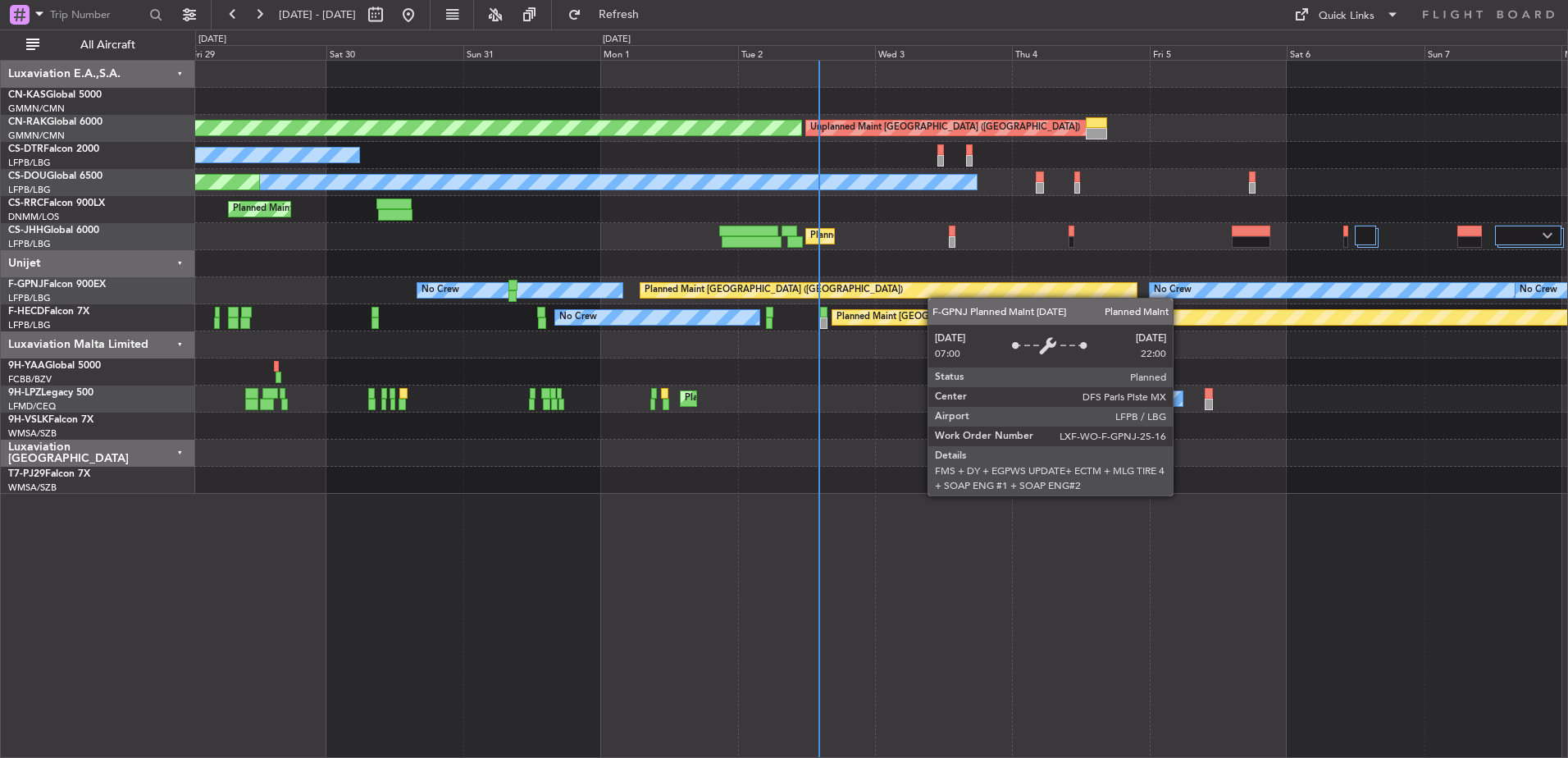
click at [637, 238] on div "Unplanned Maint [GEOGRAPHIC_DATA] ([GEOGRAPHIC_DATA]) Planned Maint [GEOGRAPHIC…" at bounding box center [882, 277] width 1372 height 432
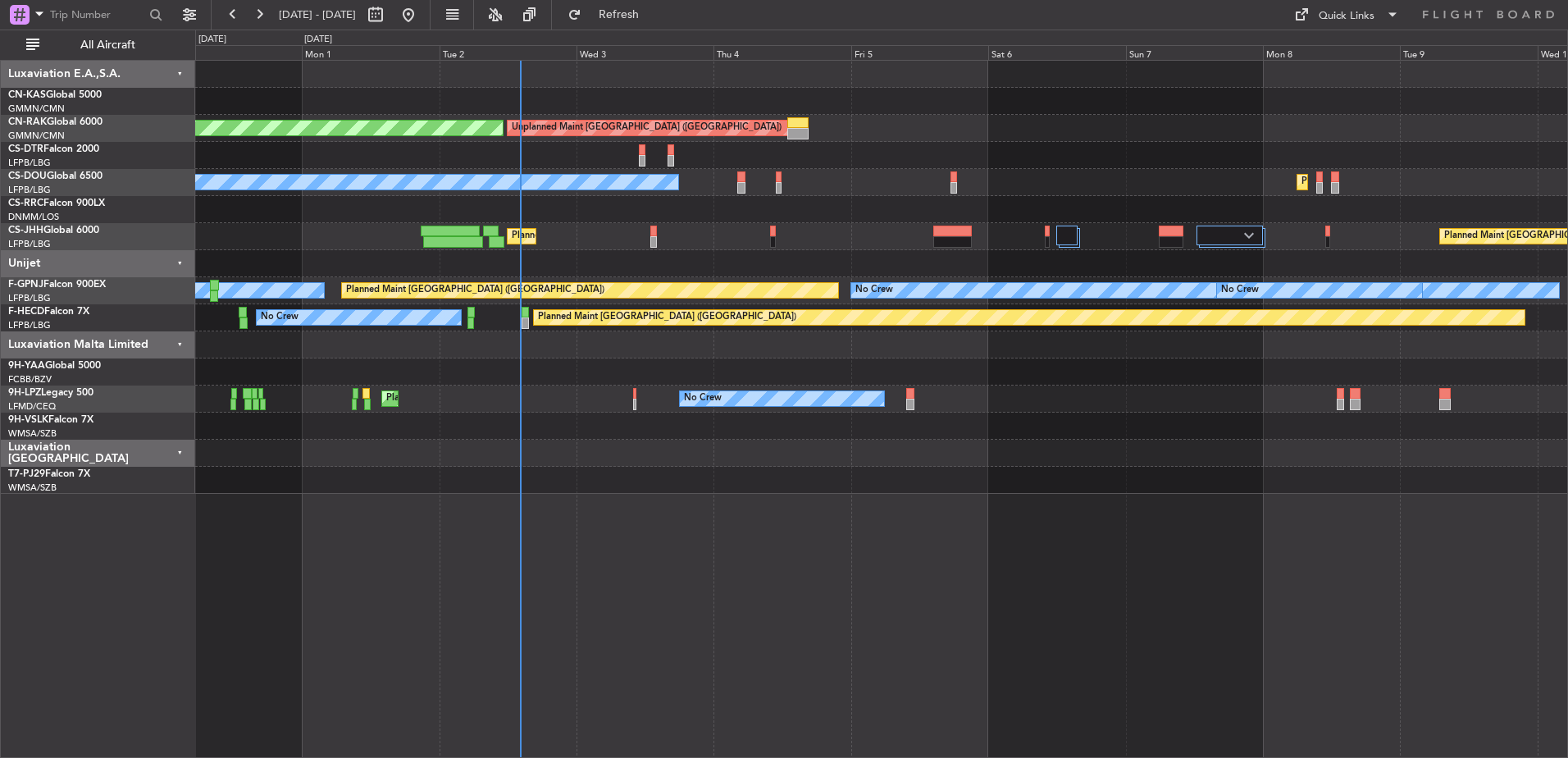
click at [885, 257] on div "Unplanned Maint [GEOGRAPHIC_DATA] ([GEOGRAPHIC_DATA]) Planned Maint [GEOGRAPHIC…" at bounding box center [882, 277] width 1372 height 432
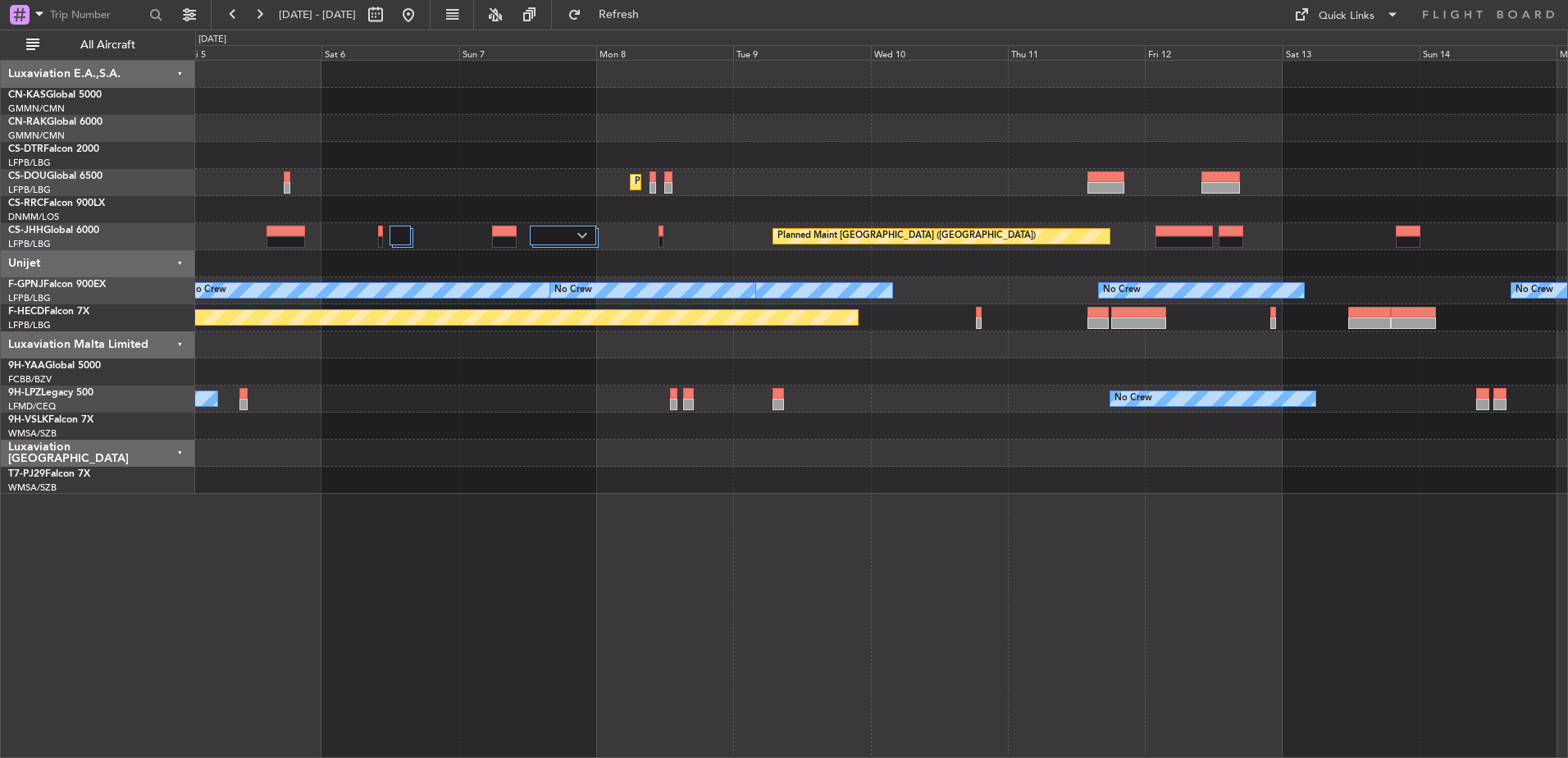
click at [890, 276] on div "Unplanned Maint [GEOGRAPHIC_DATA] ([GEOGRAPHIC_DATA]) Planned Maint [GEOGRAPHIC…" at bounding box center [882, 277] width 1372 height 432
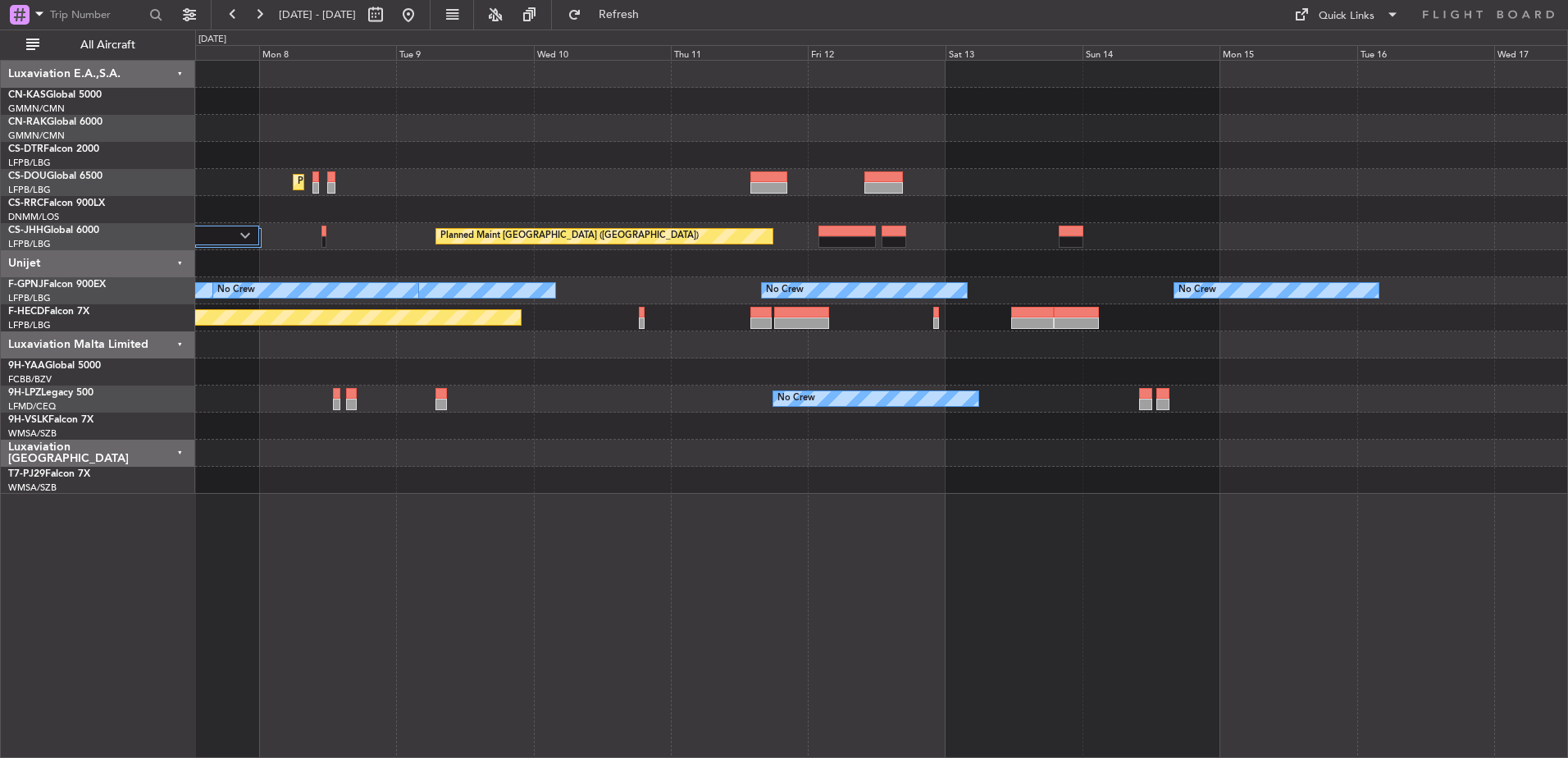
click at [861, 266] on div "Planned Maint [GEOGRAPHIC_DATA] ([GEOGRAPHIC_DATA]) Planned Maint [GEOGRAPHIC_D…" at bounding box center [882, 277] width 1372 height 432
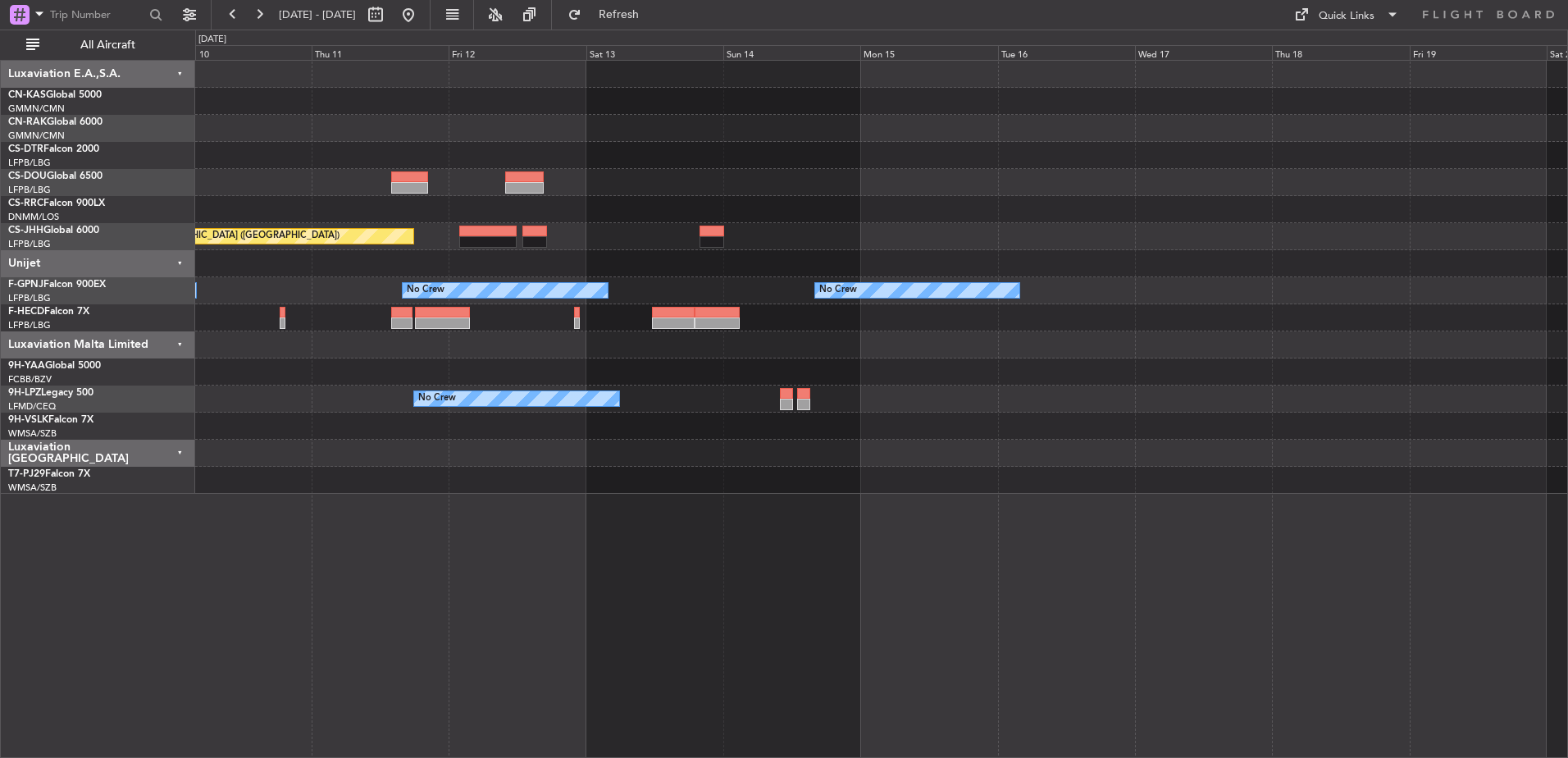
click at [884, 278] on div "Planned Maint [GEOGRAPHIC_DATA] ([GEOGRAPHIC_DATA]) Planned Maint [GEOGRAPHIC_D…" at bounding box center [882, 277] width 1372 height 432
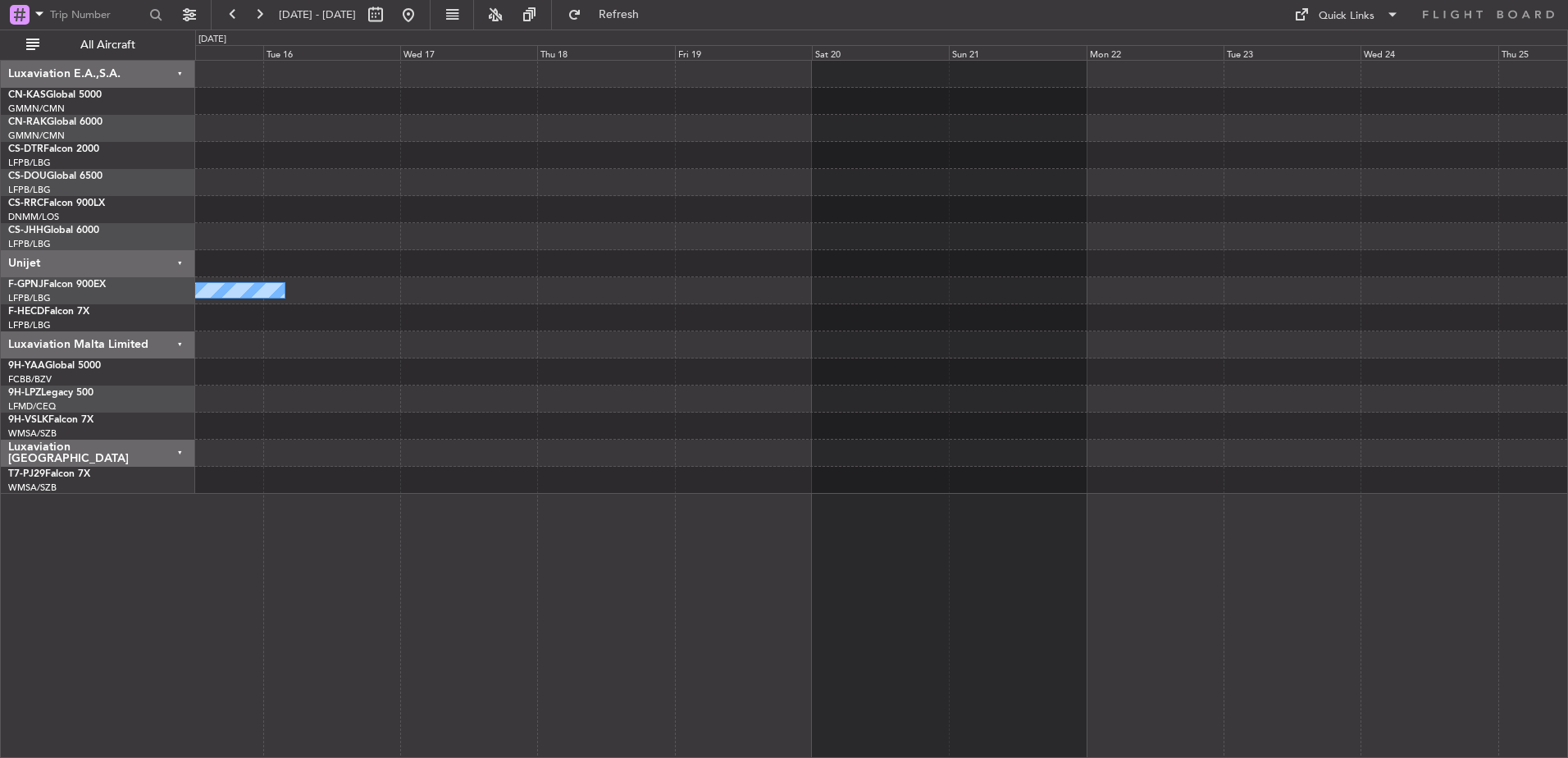
click at [1010, 265] on div "No Crew No Crew No Crew" at bounding box center [882, 277] width 1372 height 432
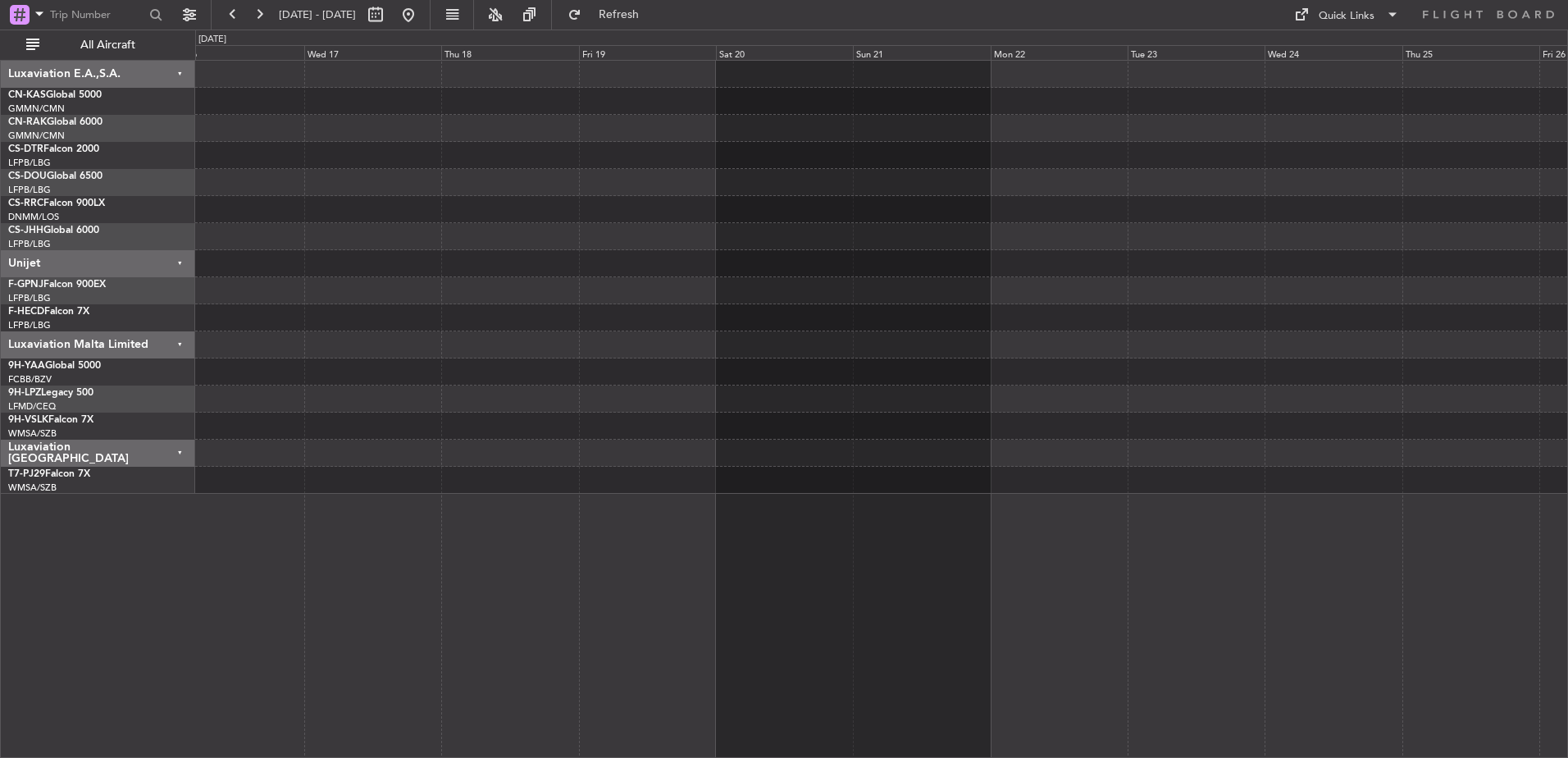
click at [1040, 255] on div "No Crew" at bounding box center [882, 277] width 1372 height 432
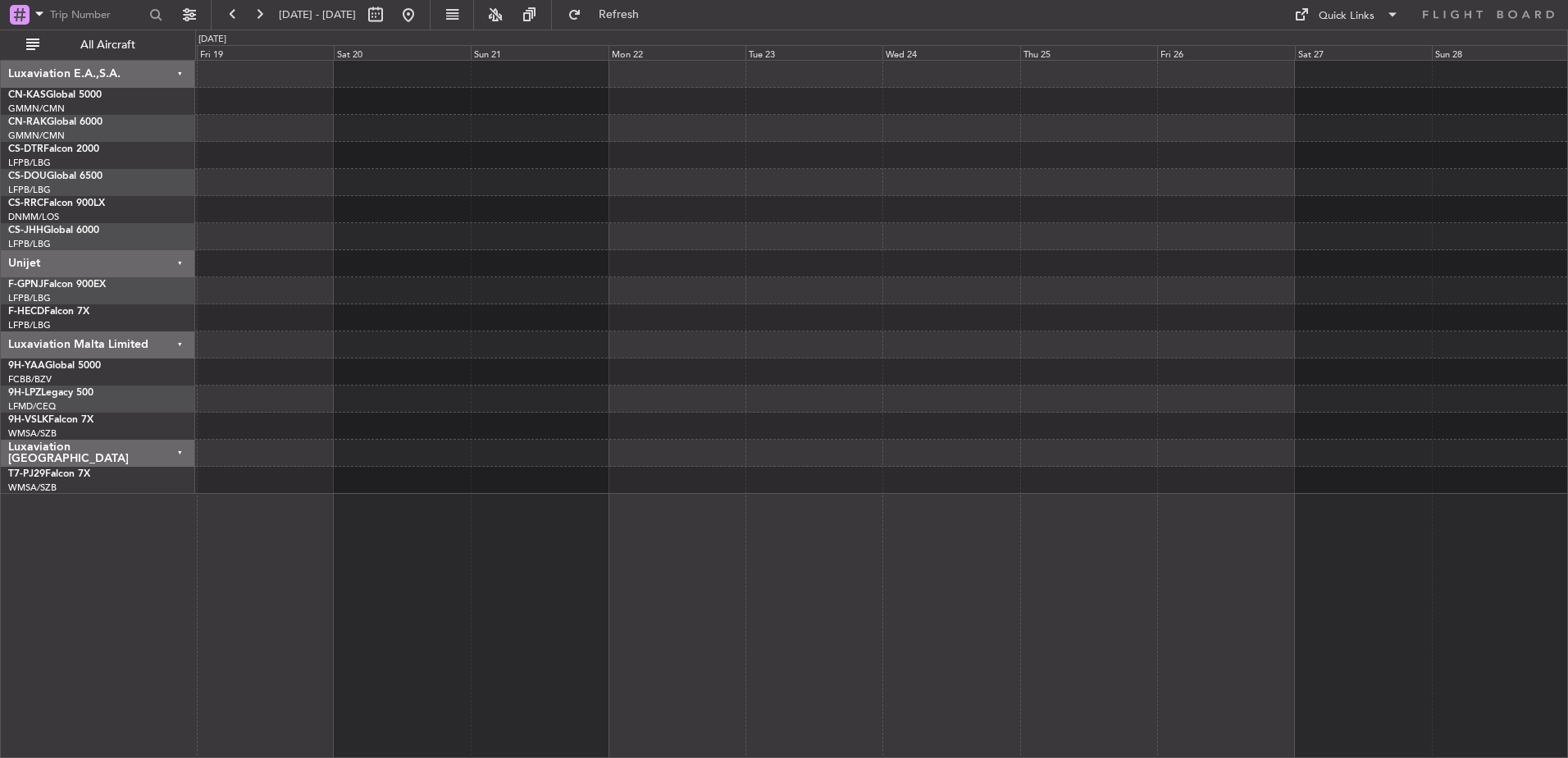
click at [892, 239] on div at bounding box center [882, 277] width 1372 height 432
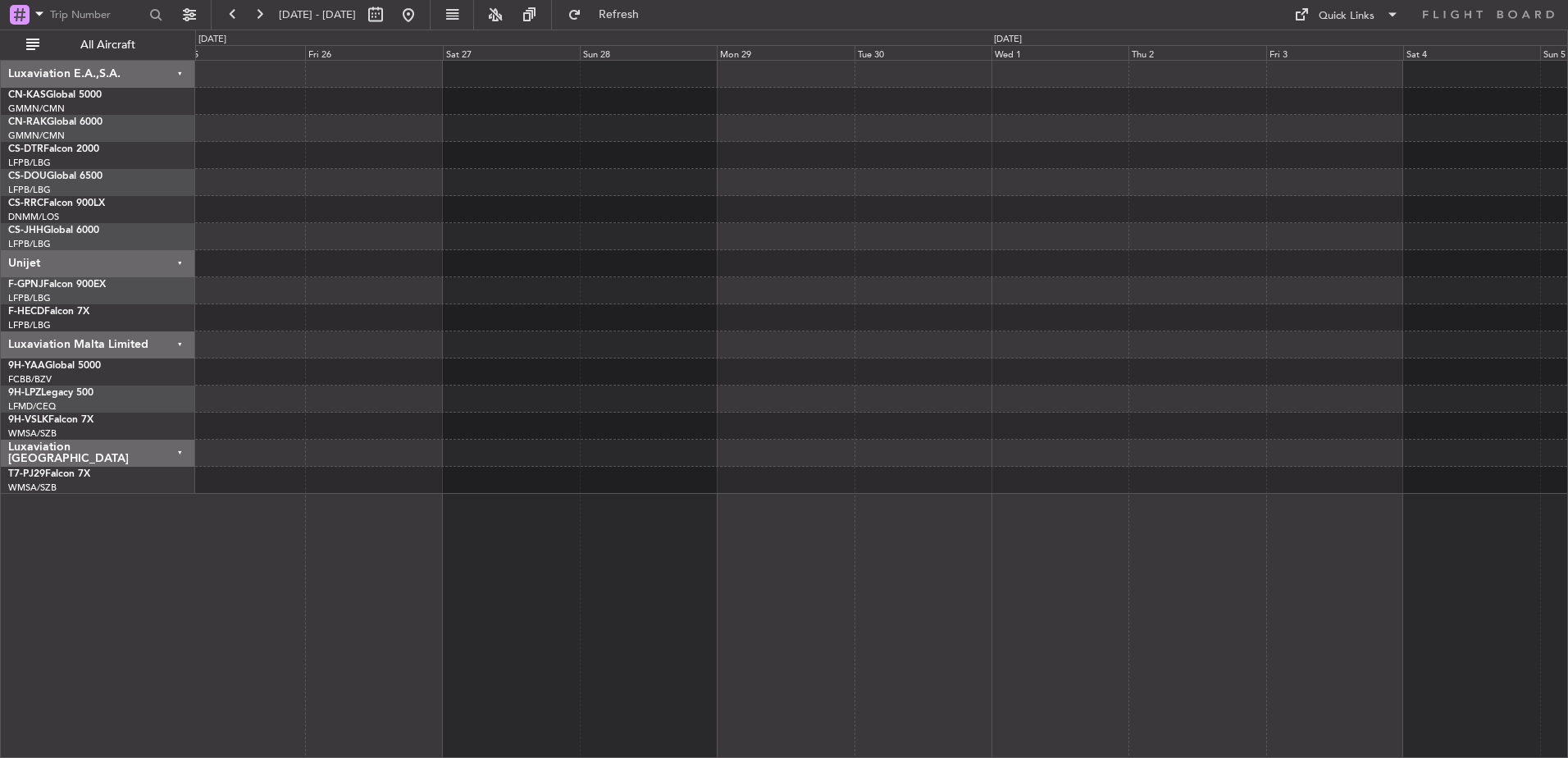
click at [1025, 258] on div at bounding box center [882, 277] width 1372 height 432
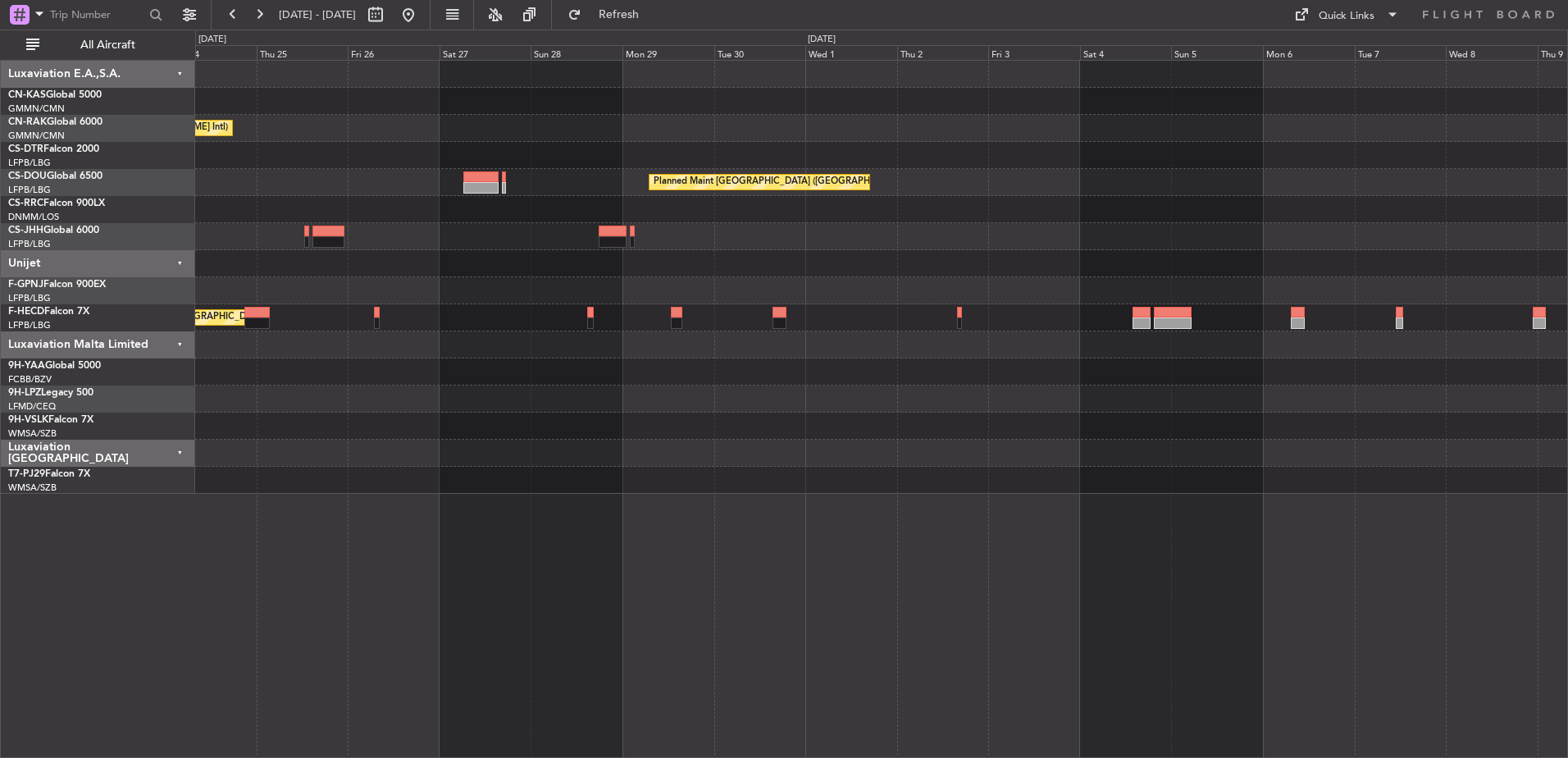
click at [1004, 281] on div "Planned Maint Casablanca ([PERSON_NAME] Intl) Planned Maint [GEOGRAPHIC_DATA] (…" at bounding box center [882, 277] width 1372 height 432
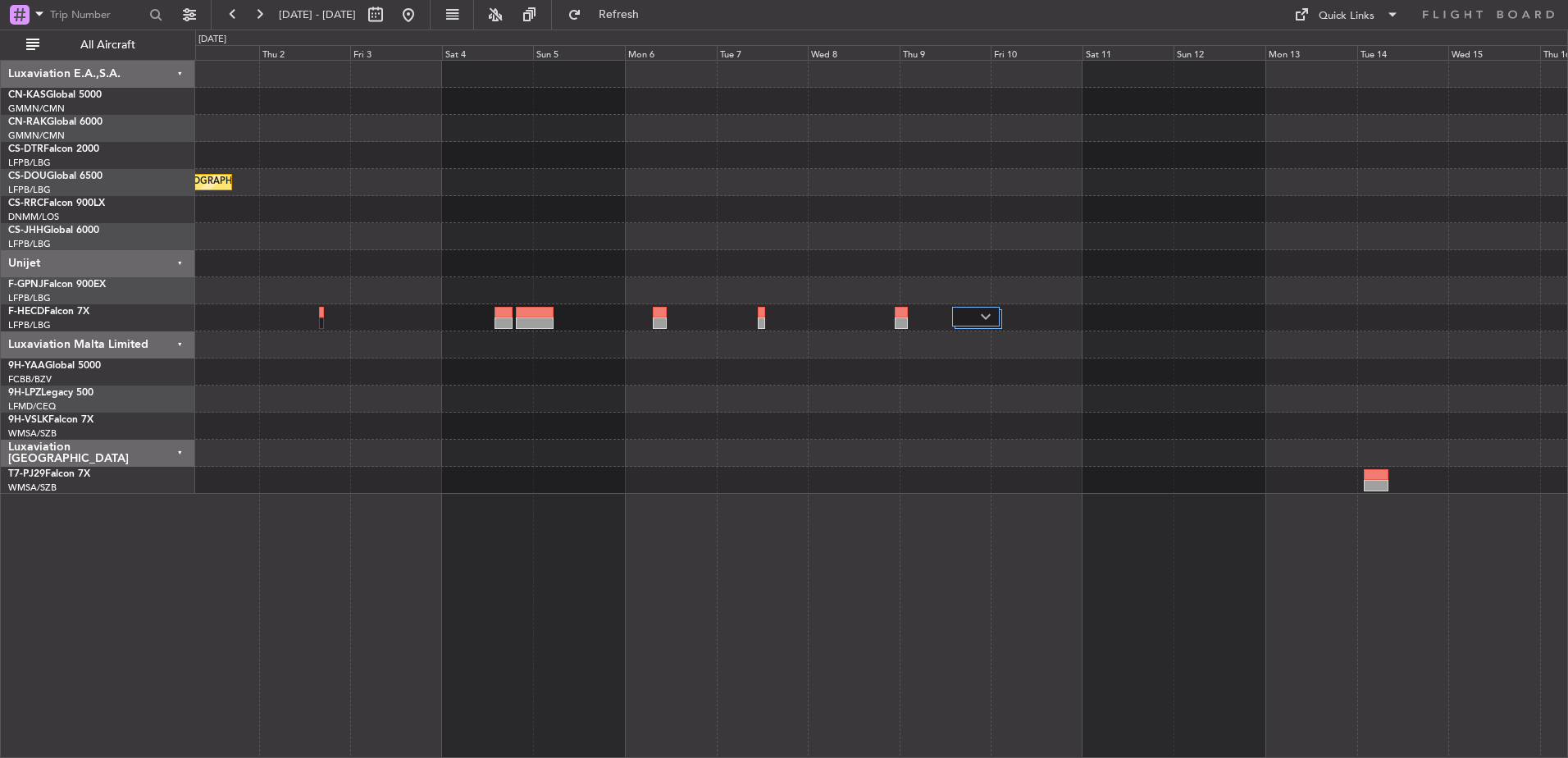
click at [1090, 283] on div "Planned Maint [GEOGRAPHIC_DATA] ([GEOGRAPHIC_DATA])" at bounding box center [882, 277] width 1372 height 432
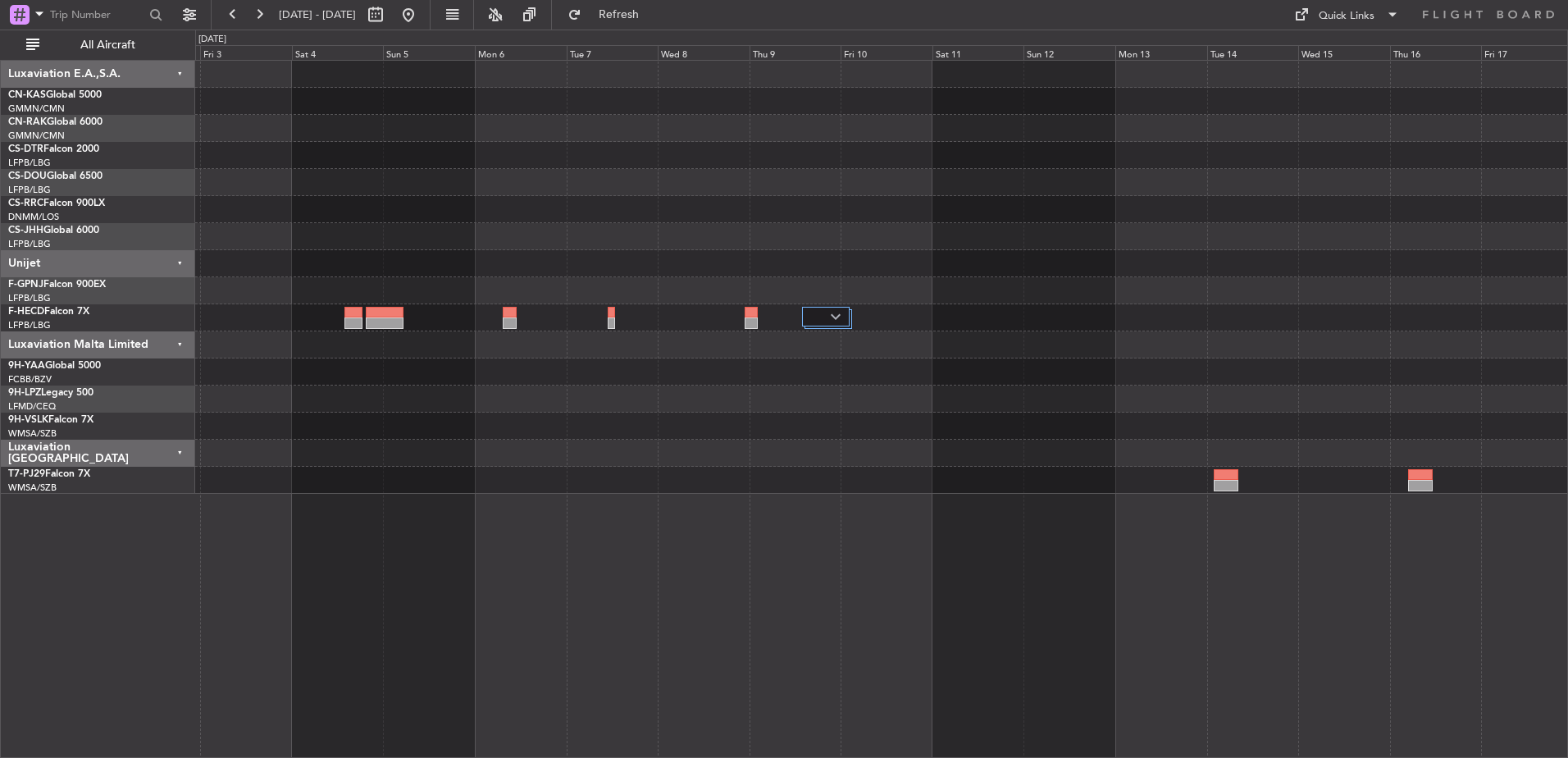
click at [1155, 314] on div at bounding box center [882, 317] width 1372 height 27
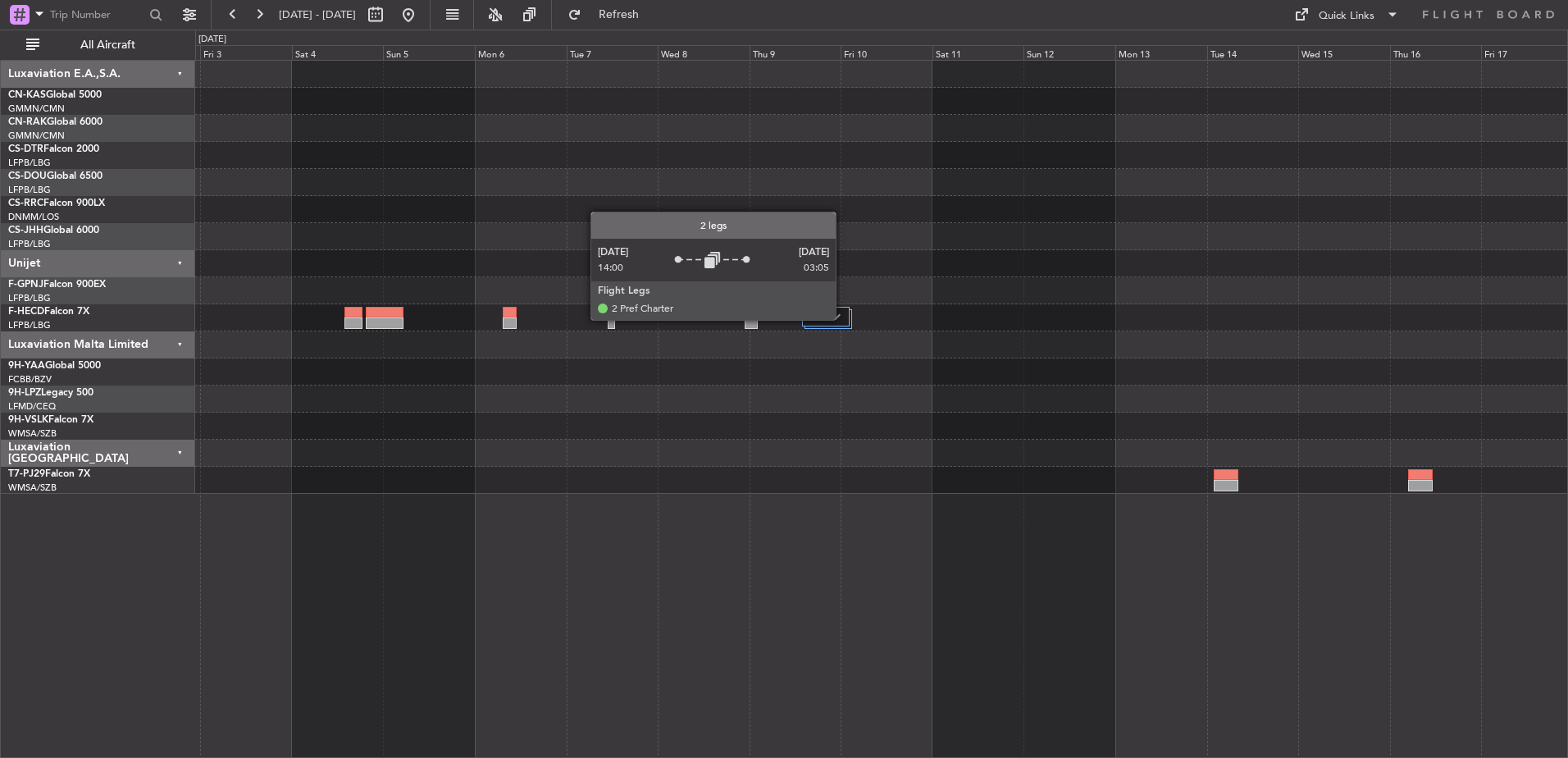
click at [843, 317] on div at bounding box center [826, 316] width 48 height 19
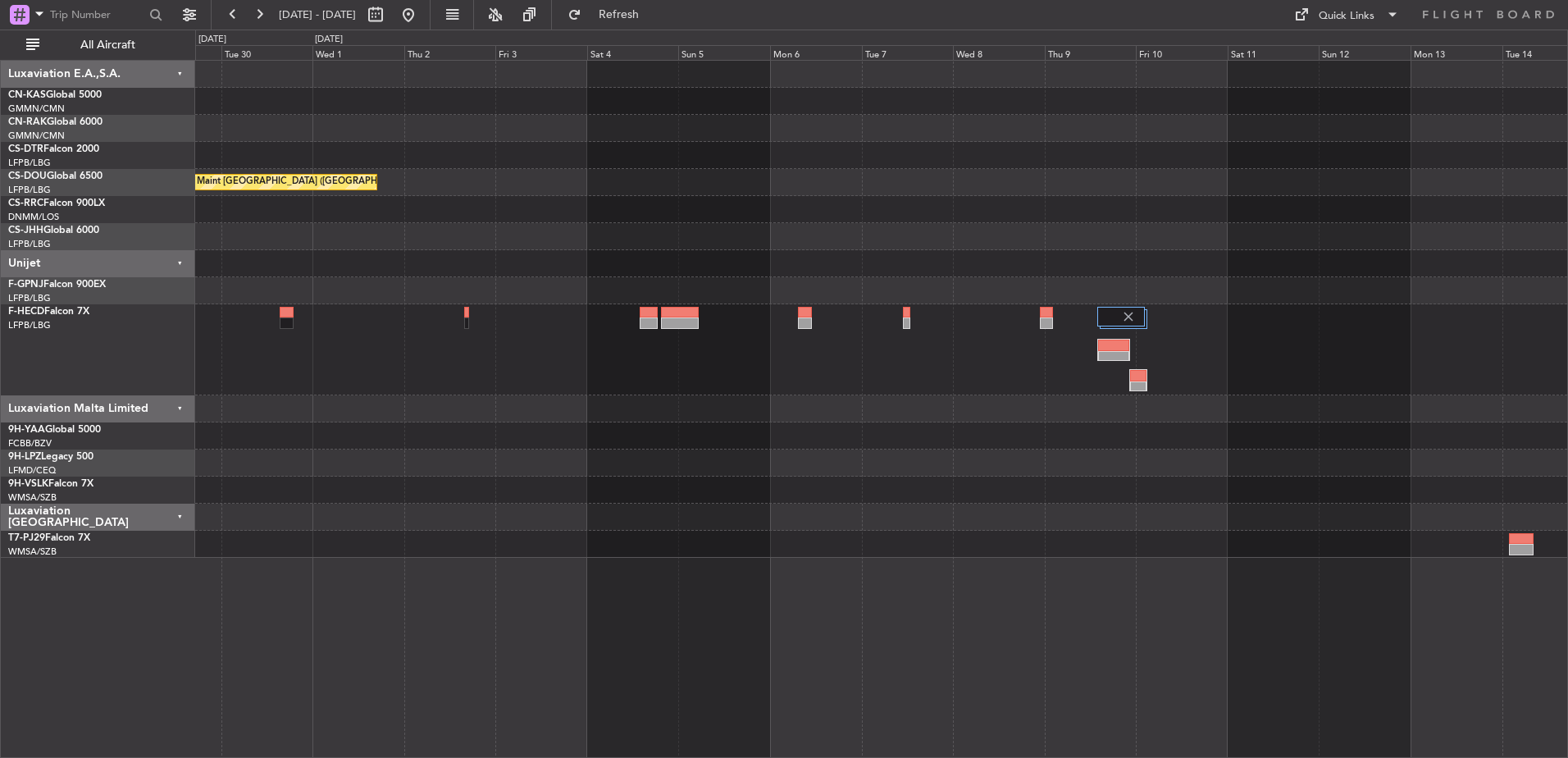
click at [1230, 349] on div at bounding box center [882, 349] width 1372 height 91
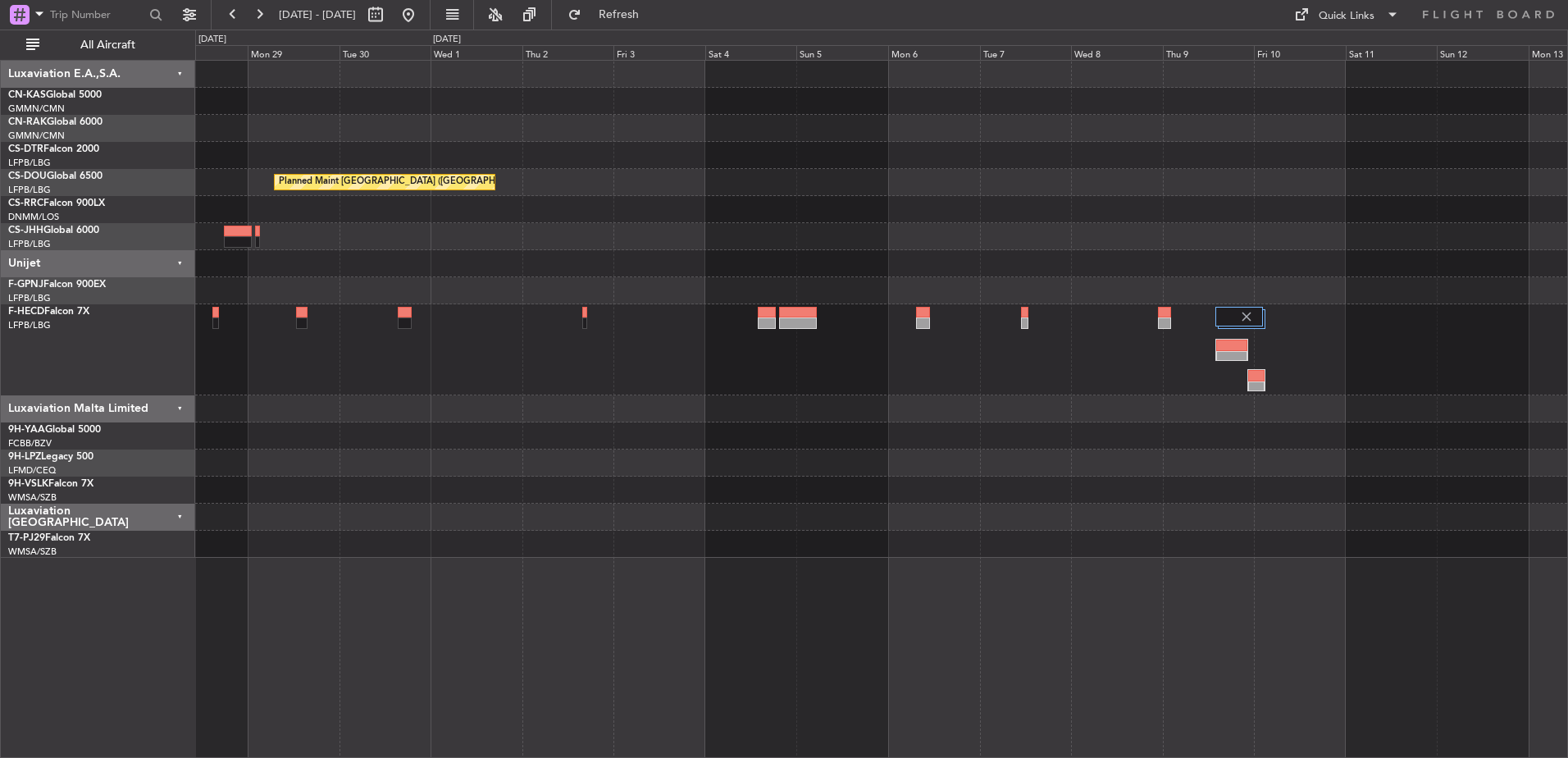
click at [1541, 327] on div "Planned Maint Casablanca ([PERSON_NAME] Intl) Planned Maint [GEOGRAPHIC_DATA] (…" at bounding box center [882, 309] width 1372 height 497
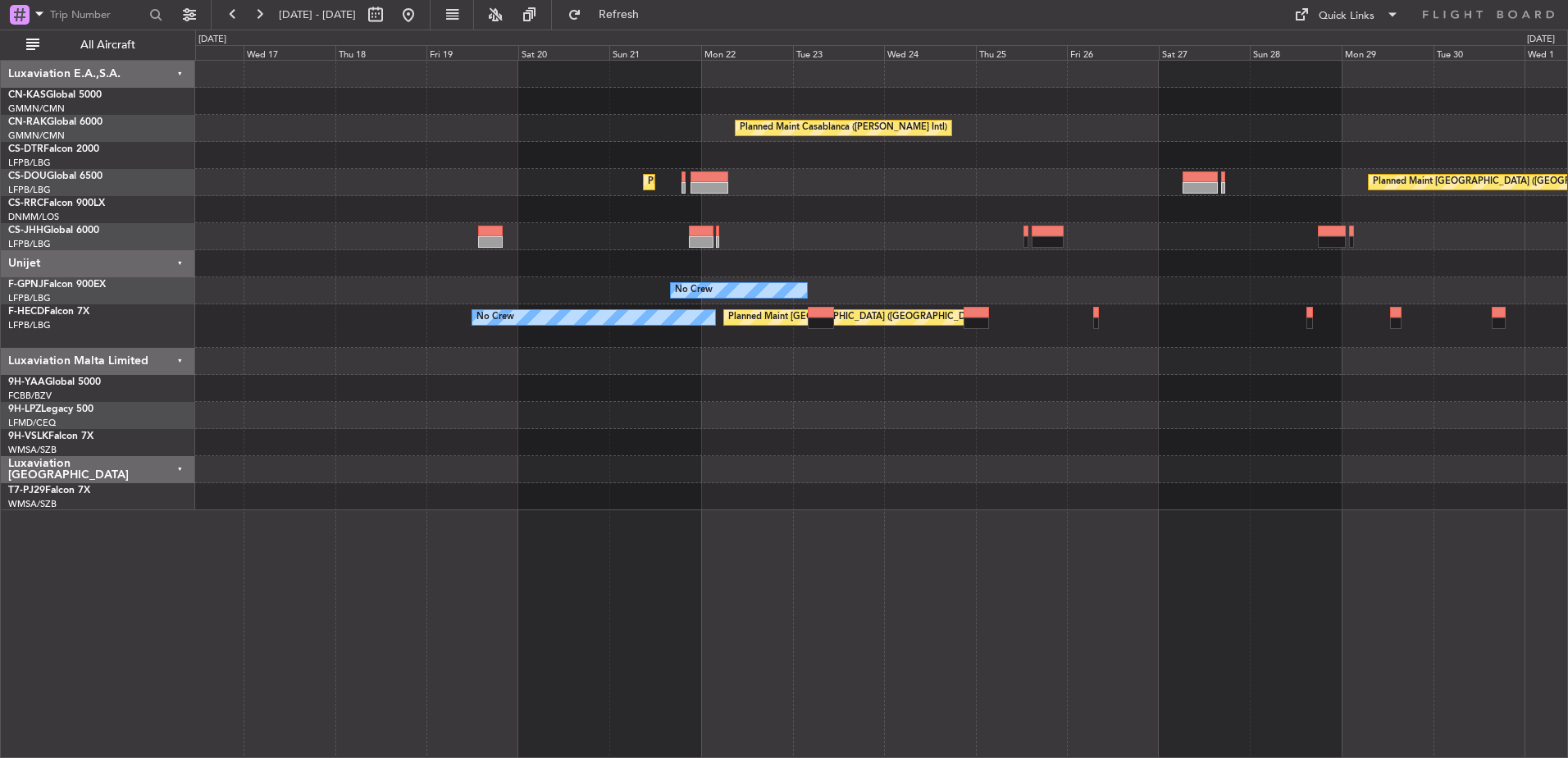
click at [1206, 308] on div "Planned Maint Casablanca ([PERSON_NAME] Intl) Planned Maint [GEOGRAPHIC_DATA] (…" at bounding box center [882, 285] width 1372 height 449
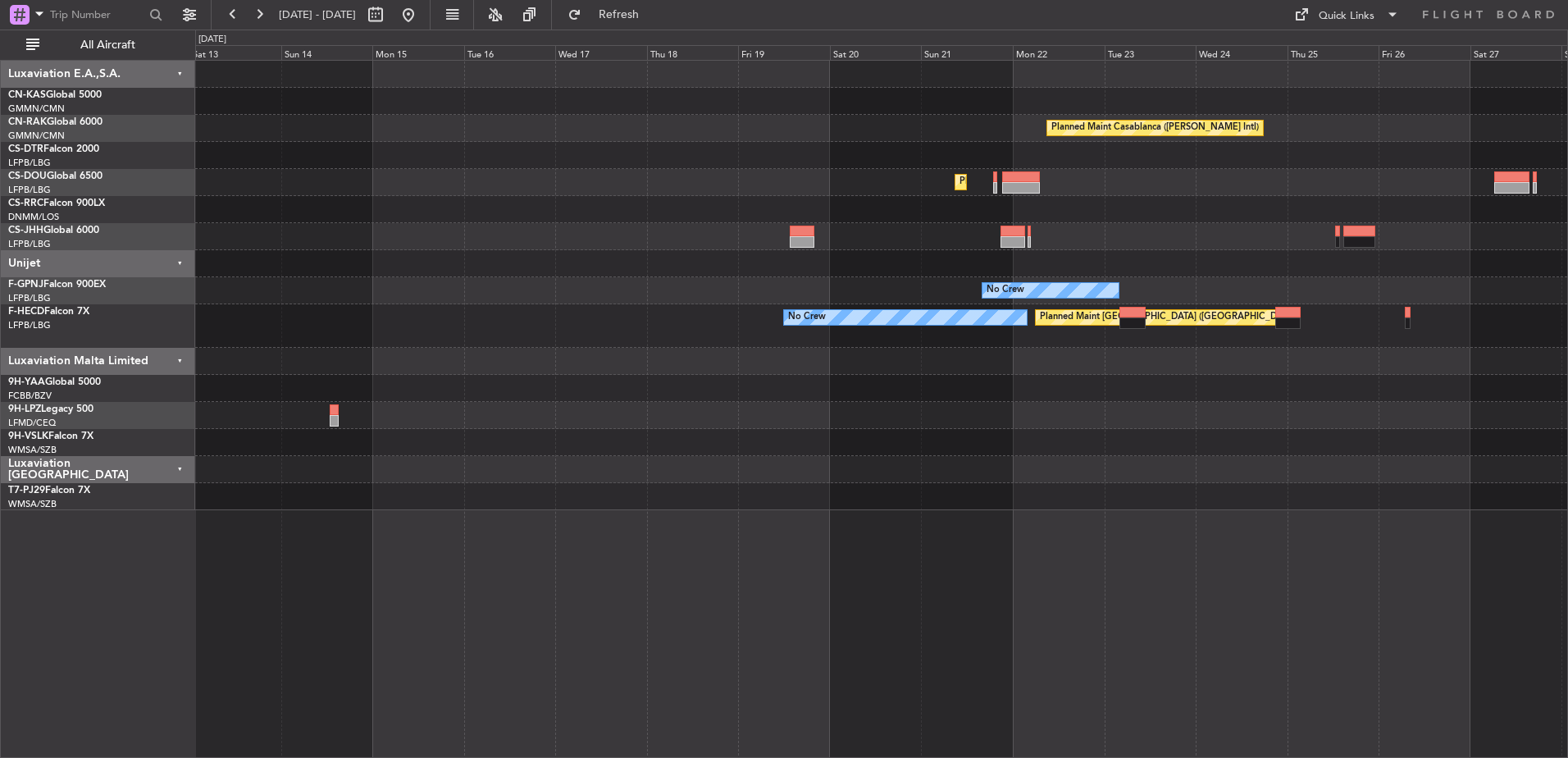
click at [1194, 307] on div "Planned Maint [GEOGRAPHIC_DATA] ([GEOGRAPHIC_DATA]) No Crew Planned Maint [GEOG…" at bounding box center [882, 326] width 1372 height 43
click at [1559, 298] on div "No Crew No Crew" at bounding box center [882, 290] width 1372 height 27
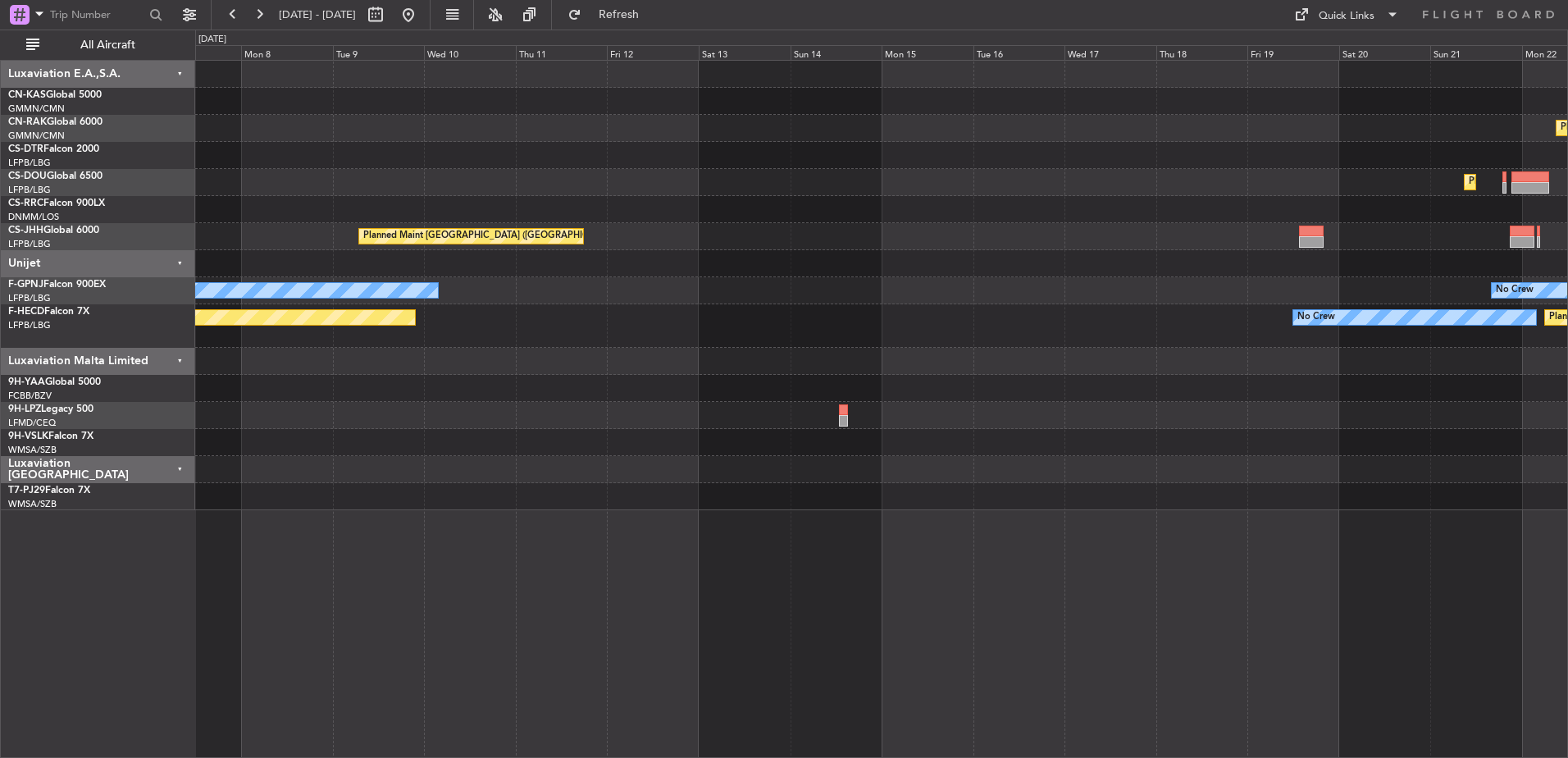
click at [1141, 278] on div "Planned Maint Casablanca ([PERSON_NAME] Intl) Unplanned Maint [GEOGRAPHIC_DATA]…" at bounding box center [882, 285] width 1372 height 449
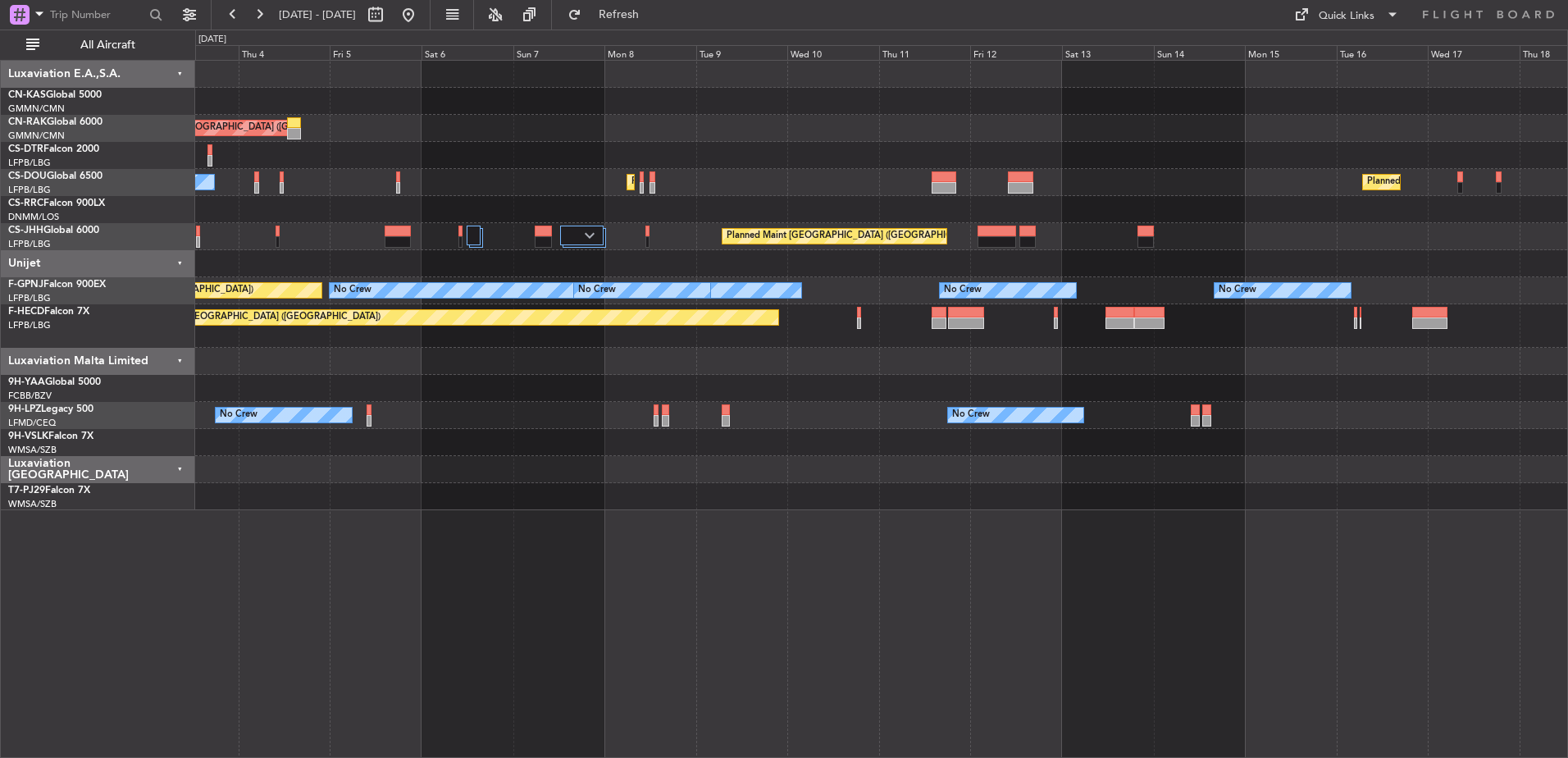
click at [1068, 334] on div "Planned Maint [GEOGRAPHIC_DATA] ([GEOGRAPHIC_DATA]) No Crew No Crew Planned Mai…" at bounding box center [882, 326] width 1372 height 43
click at [1066, 326] on div "Planned Maint [GEOGRAPHIC_DATA] ([GEOGRAPHIC_DATA]) No Crew No Crew Planned Mai…" at bounding box center [882, 326] width 1372 height 43
